Goal: Task Accomplishment & Management: Use online tool/utility

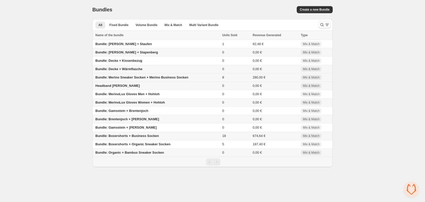
click at [122, 79] on span "Bundle: Merino Sneaker Socken + Merino Business Socken" at bounding box center [141, 77] width 93 height 4
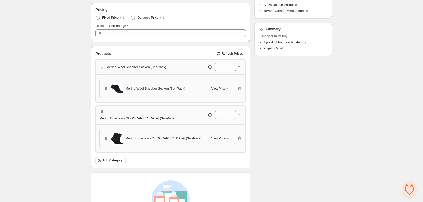
scroll to position [142, 0]
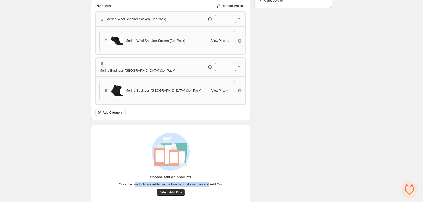
drag, startPoint x: 134, startPoint y: 169, endPoint x: 209, endPoint y: 169, distance: 75.2
click at [209, 182] on span "Once the products are added in the bundle, customer can add Add Ons" at bounding box center [171, 184] width 104 height 5
click at [175, 190] on span "Select Add Ons" at bounding box center [171, 192] width 22 height 4
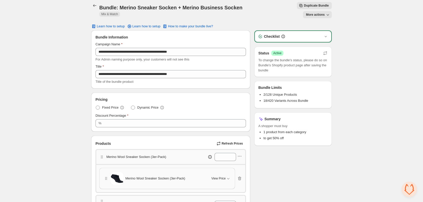
scroll to position [0, 0]
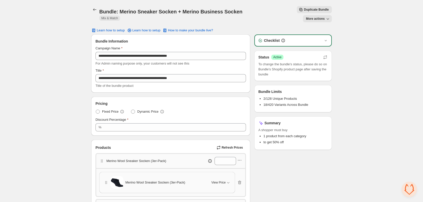
click at [308, 17] on span "More actions" at bounding box center [315, 19] width 19 height 4
click at [346, 18] on span "View Bundle in Shopify Admin" at bounding box center [335, 20] width 44 height 5
click at [25, 72] on div "**********" at bounding box center [211, 178] width 423 height 357
click at [94, 9] on icon "Back" at bounding box center [94, 9] width 3 height 3
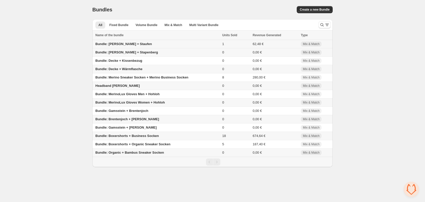
click at [114, 44] on span "Bundle: Sattelberg + Staufen" at bounding box center [123, 44] width 57 height 4
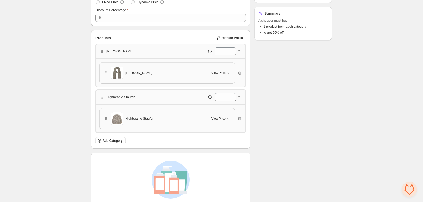
scroll to position [101, 0]
click at [131, 118] on span "Highbeanie Staufen" at bounding box center [139, 117] width 29 height 5
click at [227, 118] on icon "button" at bounding box center [228, 117] width 5 height 5
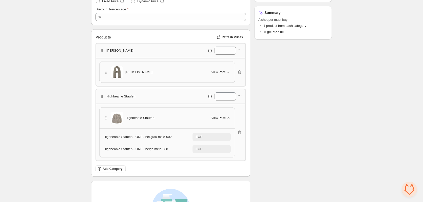
click at [227, 118] on icon "button" at bounding box center [228, 117] width 2 height 1
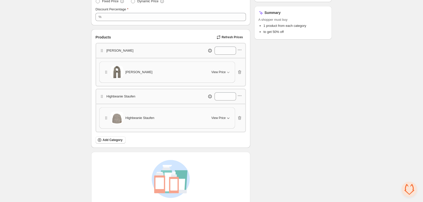
click at [223, 119] on span "View Price" at bounding box center [218, 118] width 14 height 4
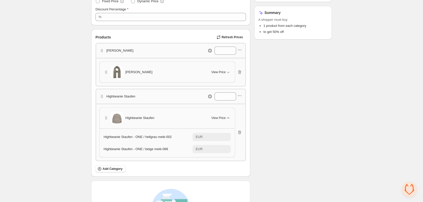
scroll to position [0, 0]
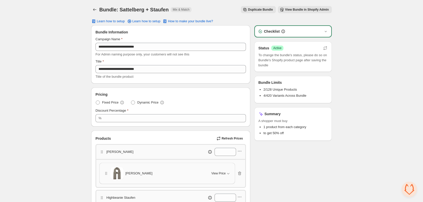
click at [307, 10] on span "View Bundle in Shopify Admin" at bounding box center [307, 10] width 44 height 4
